Goal: Information Seeking & Learning: Learn about a topic

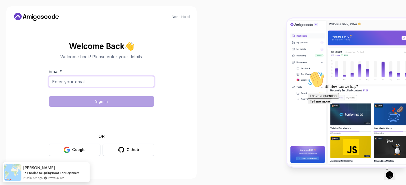
click at [77, 81] on input "Email *" at bounding box center [102, 81] width 106 height 11
type input "abd_elouardi@yahoo.fr"
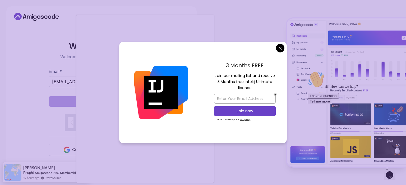
click at [281, 48] on body "Need Help? Welcome Back 👋 Welcome back! Please enter your details. Email * abd_…" at bounding box center [203, 92] width 406 height 185
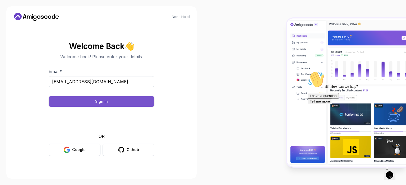
click at [106, 102] on div "Sign in" at bounding box center [101, 101] width 13 height 5
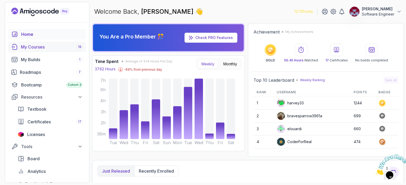
click at [37, 46] on div "My Courses 19" at bounding box center [52, 47] width 62 height 6
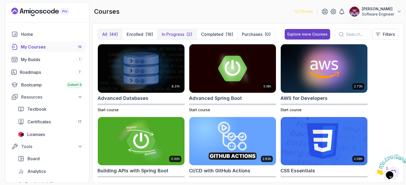
click at [175, 35] on p "In Progress" at bounding box center [173, 34] width 22 height 6
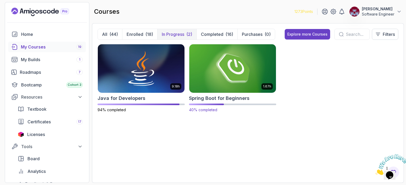
click at [233, 73] on img at bounding box center [232, 68] width 91 height 51
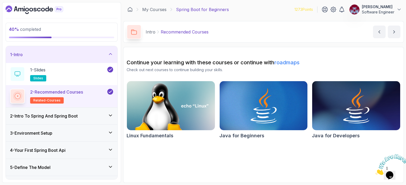
click at [375, 172] on icon "Close" at bounding box center [375, 174] width 0 height 4
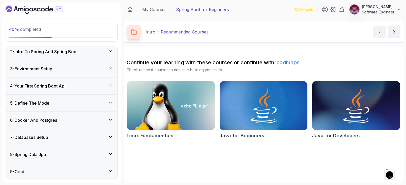
scroll to position [64, 0]
click at [110, 118] on icon at bounding box center [110, 120] width 5 height 5
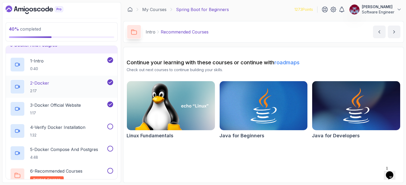
scroll to position [95, 0]
click at [66, 128] on p "4 - Verify Docker Installation" at bounding box center [57, 127] width 55 height 6
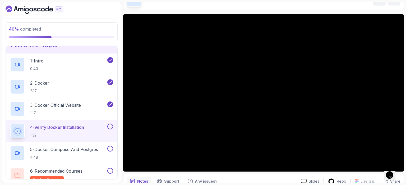
scroll to position [32, 0]
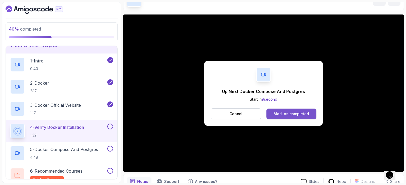
click at [291, 113] on div "Mark as completed" at bounding box center [290, 114] width 35 height 5
